Goal: Transaction & Acquisition: Book appointment/travel/reservation

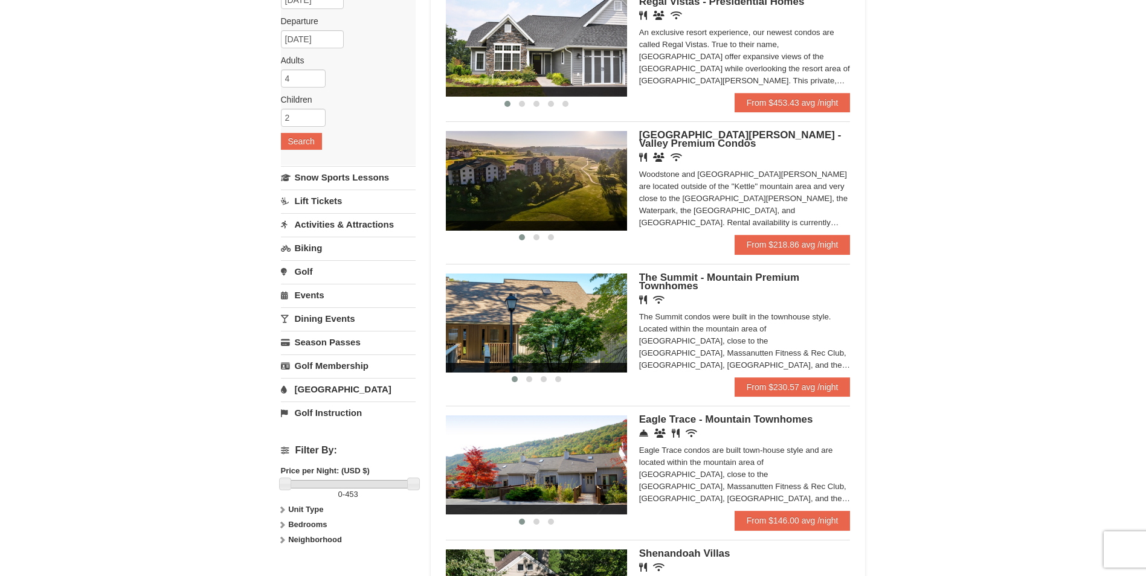
scroll to position [153, 0]
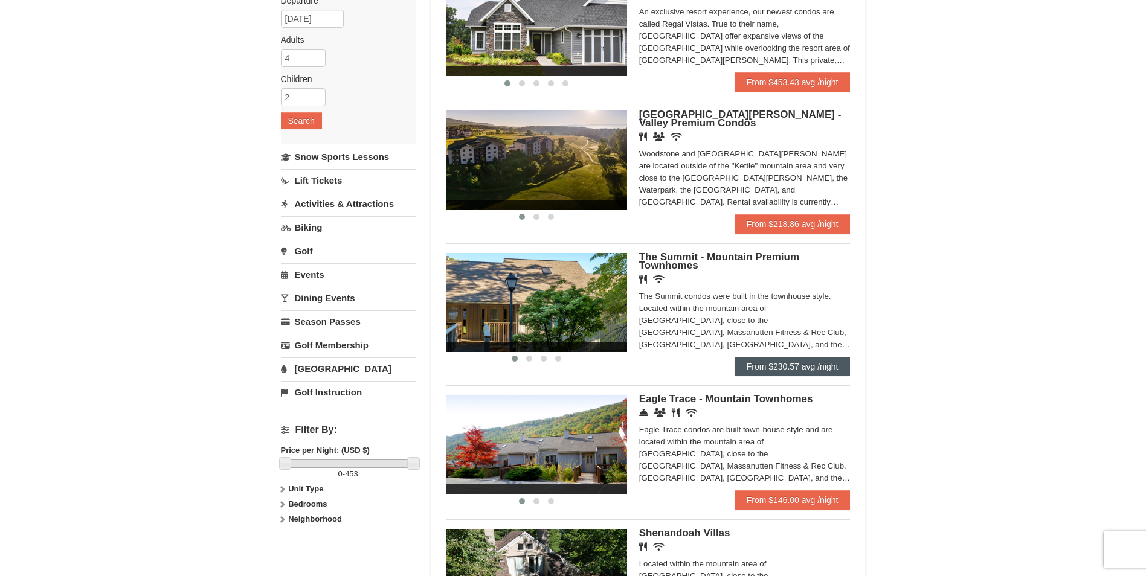
click at [809, 371] on link "From $230.57 avg /night" at bounding box center [792, 366] width 116 height 19
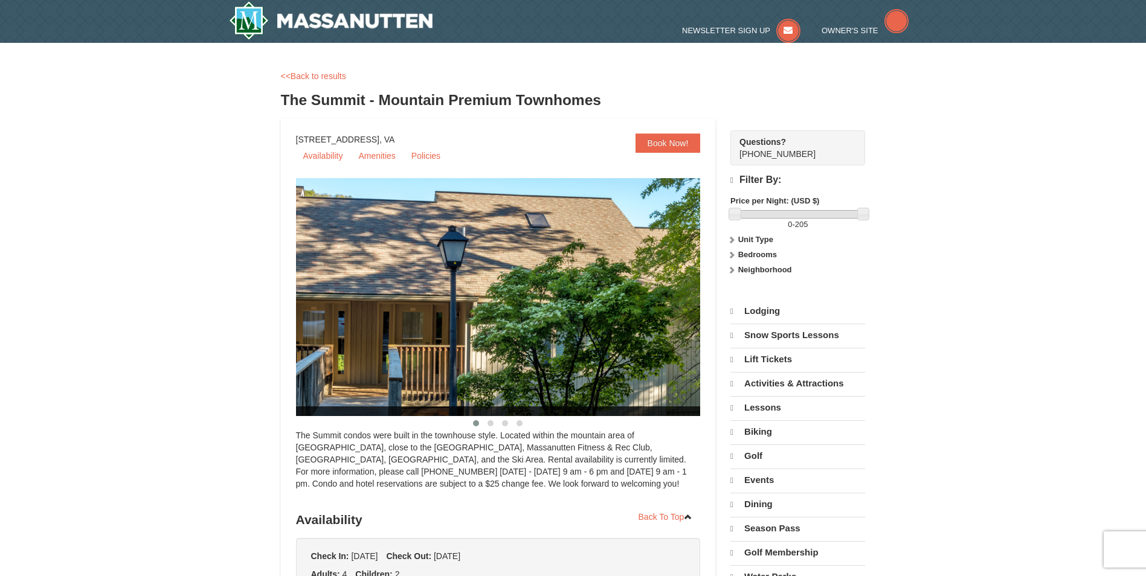
select select "9"
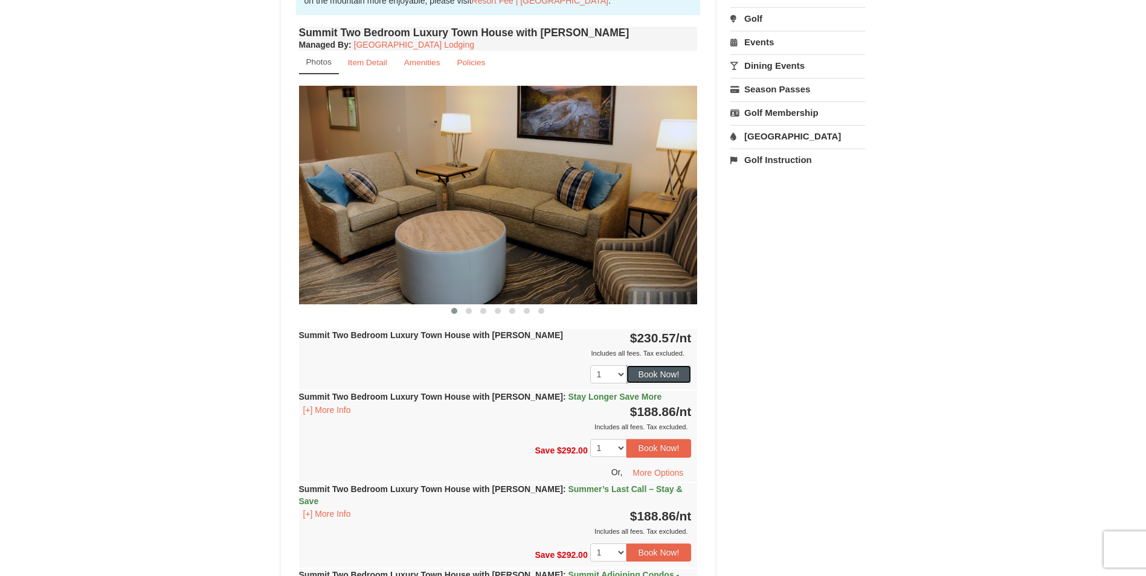
click at [679, 374] on button "Book Now!" at bounding box center [658, 374] width 65 height 18
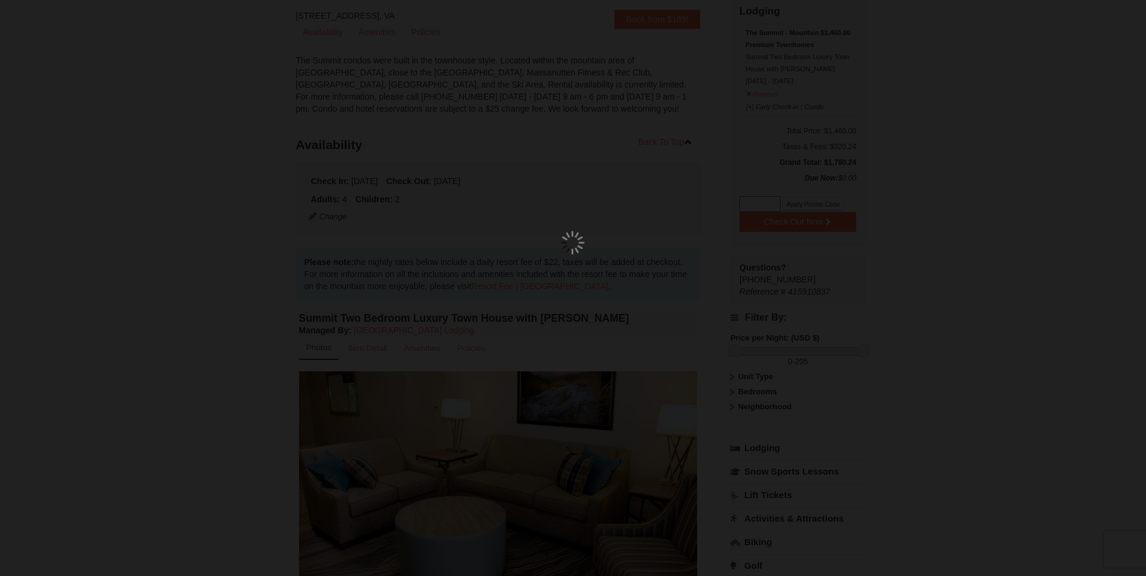
scroll to position [118, 0]
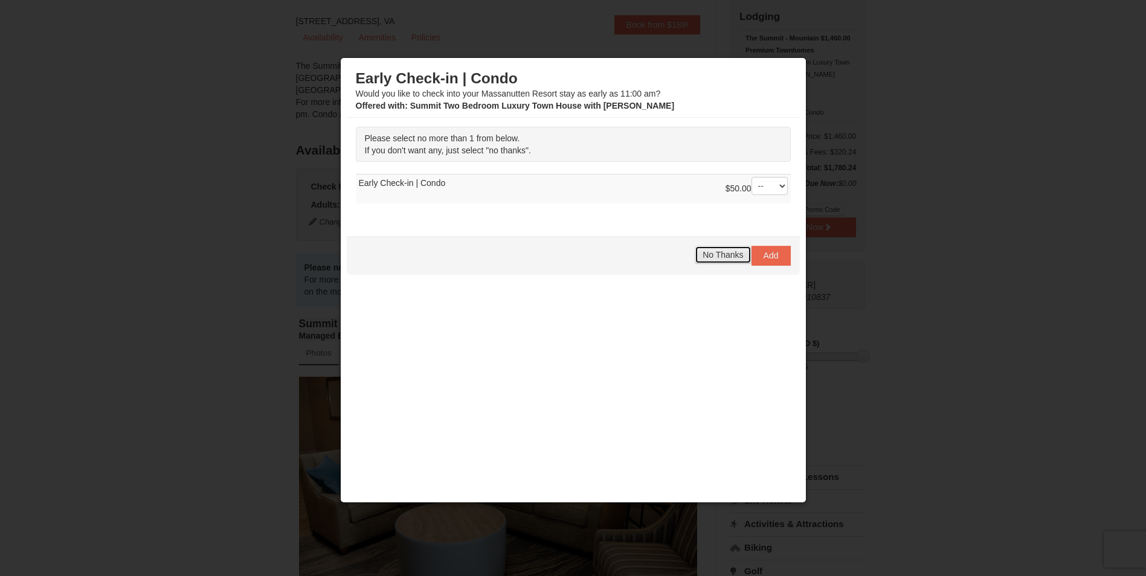
click at [717, 256] on span "No Thanks" at bounding box center [722, 255] width 40 height 10
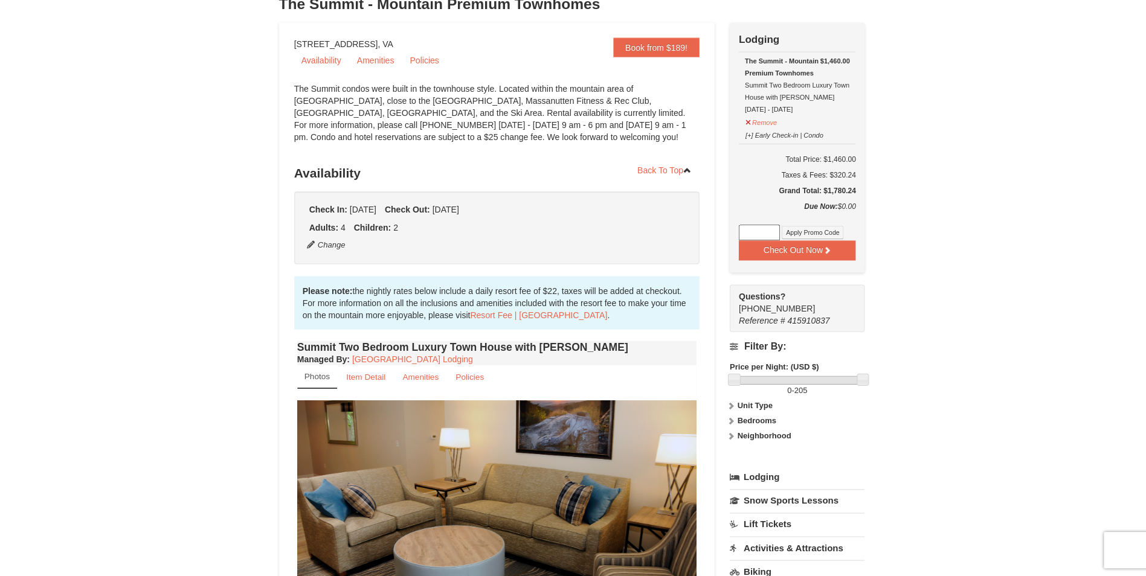
scroll to position [89, 0]
